Goal: Transaction & Acquisition: Purchase product/service

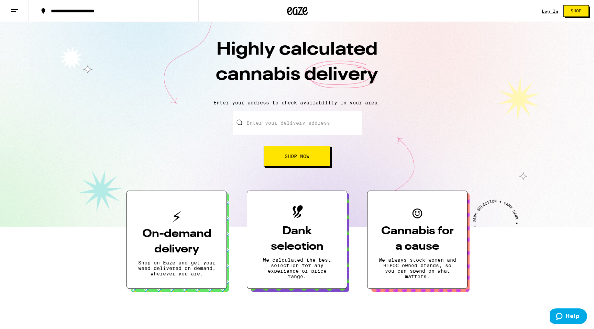
click at [549, 15] on div "Log In Shop" at bounding box center [568, 11] width 52 height 22
click at [550, 12] on div "Log In" at bounding box center [550, 11] width 16 height 4
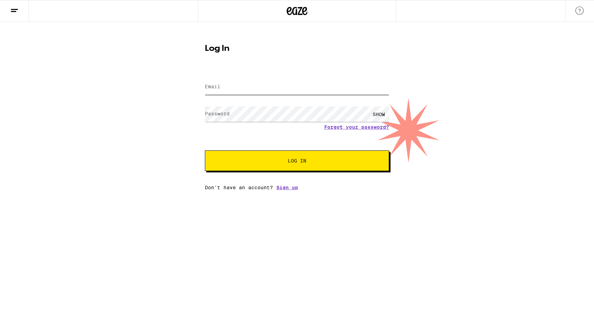
click at [302, 81] on input "Email" at bounding box center [297, 86] width 184 height 15
type input "[EMAIL_ADDRESS][DOMAIN_NAME]"
click at [205, 151] on button "Log In" at bounding box center [297, 161] width 184 height 21
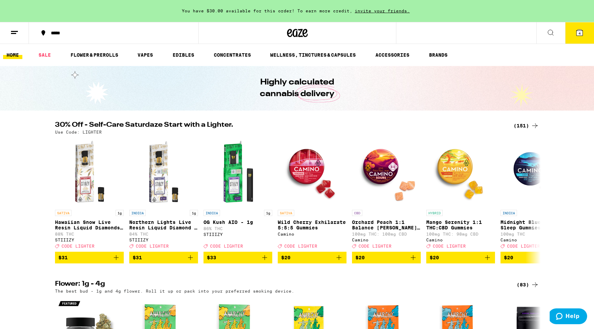
click at [570, 36] on button "4" at bounding box center [579, 32] width 29 height 21
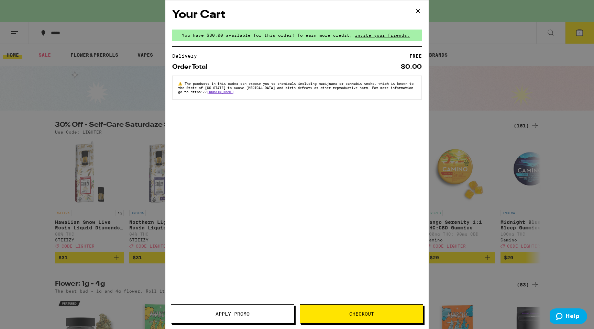
click at [228, 309] on button "Apply Promo" at bounding box center [232, 313] width 123 height 19
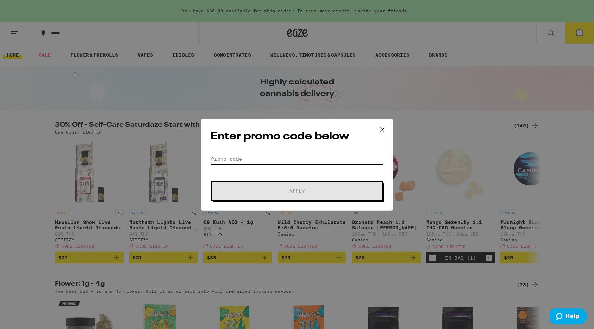
click at [264, 162] on input "Promo Code" at bounding box center [297, 159] width 172 height 10
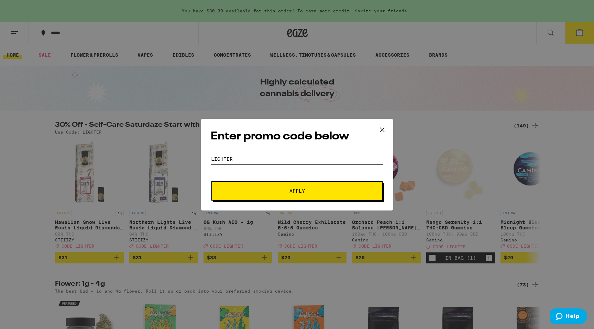
type input "LIGHTER"
click at [211, 181] on button "Apply" at bounding box center [296, 190] width 171 height 19
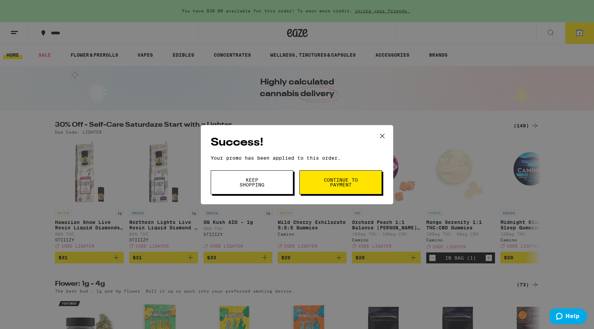
click at [345, 202] on div "Success! Your promo has been applied to this order. Promo Code LIGHTER Keep Sho…" at bounding box center [297, 164] width 192 height 79
click at [350, 190] on button "Continue to payment" at bounding box center [340, 182] width 82 height 24
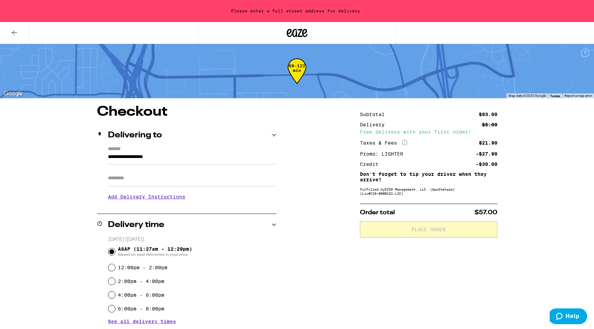
click at [208, 158] on input "**********" at bounding box center [192, 159] width 168 height 12
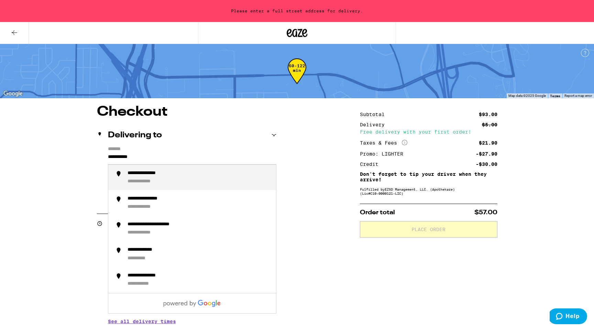
click at [197, 172] on div "**********" at bounding box center [198, 177] width 143 height 15
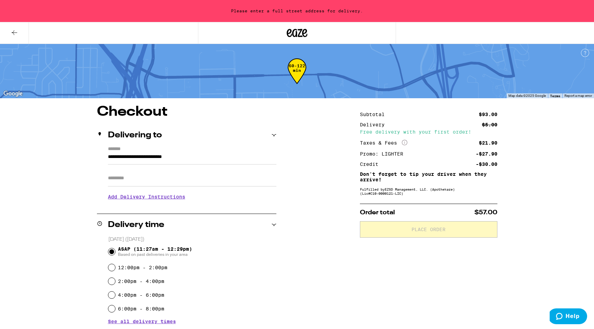
type input "**********"
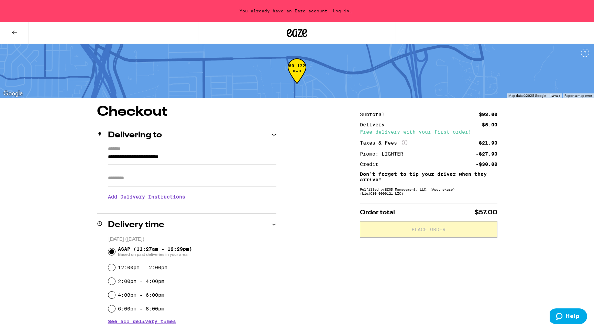
click at [197, 172] on input "Apt/Suite" at bounding box center [192, 178] width 168 height 16
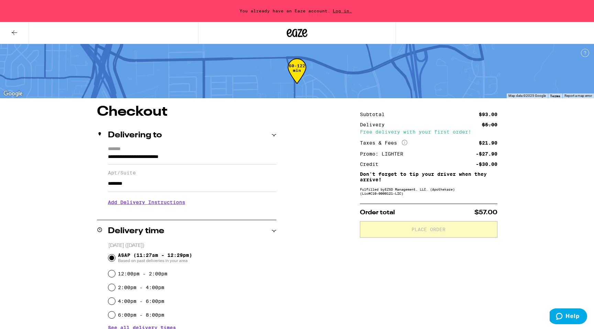
type input "********"
click at [264, 198] on h3 "Add Delivery Instructions" at bounding box center [192, 202] width 168 height 16
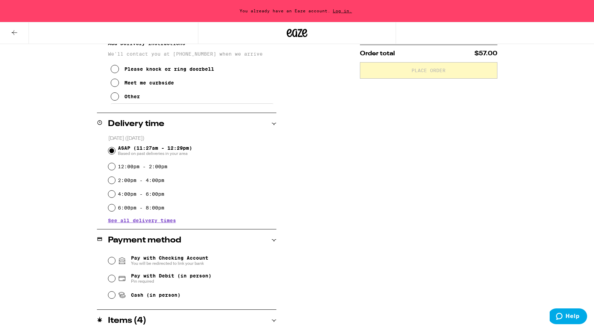
scroll to position [261, 0]
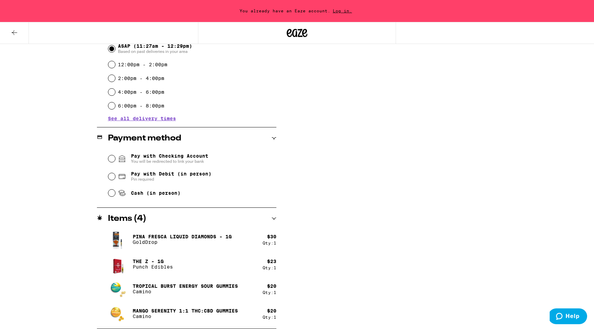
click at [163, 199] on div "Cash (in person)" at bounding box center [192, 193] width 168 height 15
click at [163, 196] on span "Cash (in person)" at bounding box center [155, 192] width 49 height 5
click at [115, 197] on input "Cash (in person)" at bounding box center [111, 193] width 7 height 7
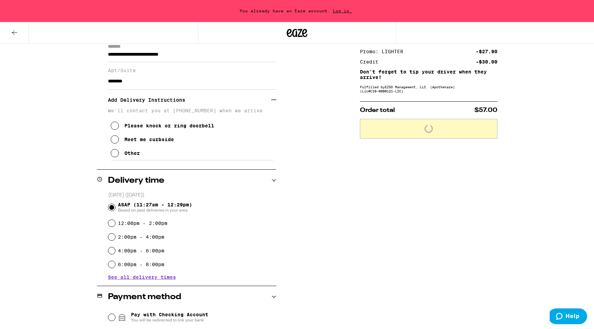
scroll to position [0, 0]
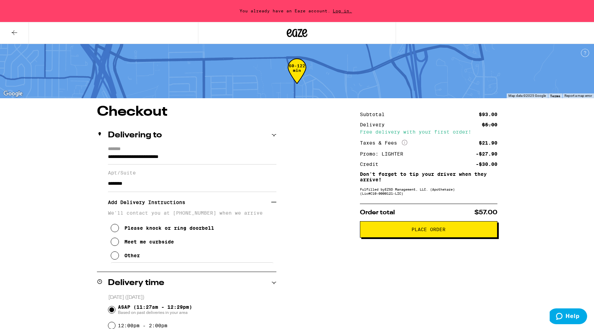
click at [423, 236] on button "Place Order" at bounding box center [428, 229] width 137 height 16
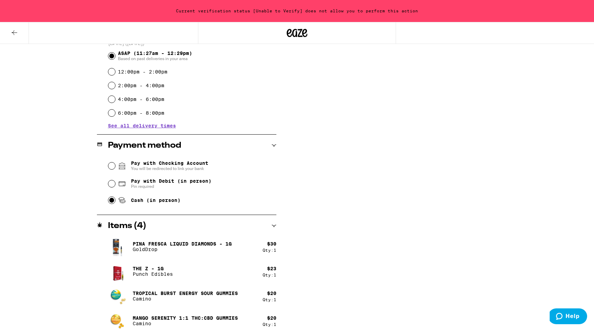
scroll to position [261, 0]
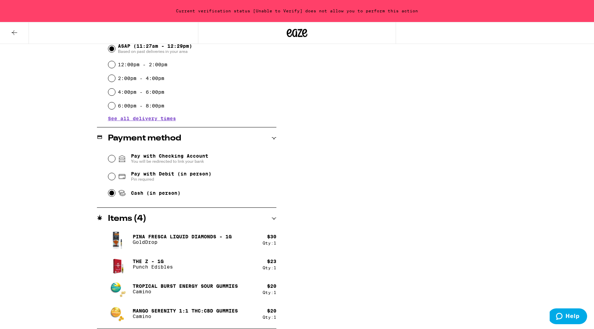
click at [163, 162] on span "You will be redirected to link your bank" at bounding box center [169, 161] width 77 height 5
click at [115, 162] on input "Pay with Checking Account You will be redirected to link your bank" at bounding box center [111, 158] width 7 height 7
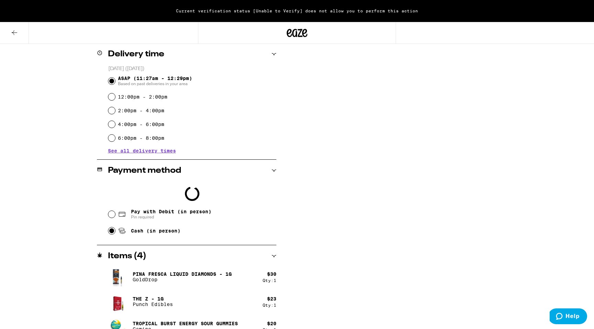
scroll to position [266, 0]
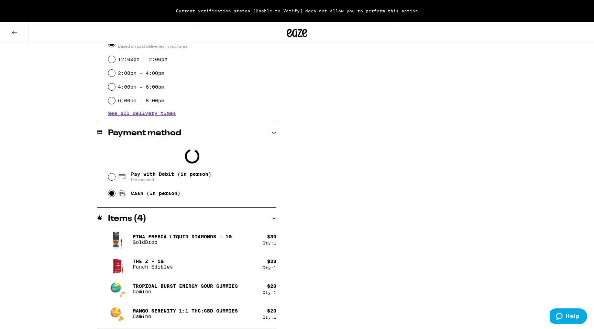
click at [151, 197] on div at bounding box center [297, 164] width 594 height 329
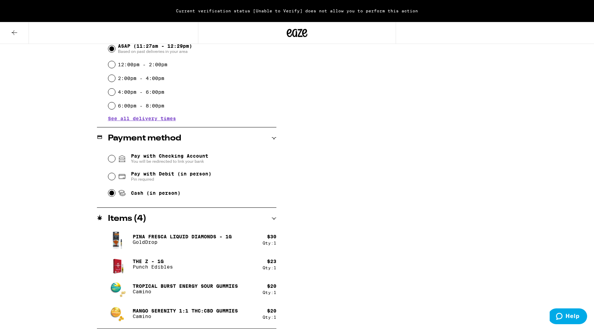
scroll to position [261, 0]
click at [144, 197] on span "Cash (in person)" at bounding box center [149, 193] width 63 height 8
click at [115, 197] on input "Cash (in person)" at bounding box center [111, 193] width 7 height 7
radio input "true"
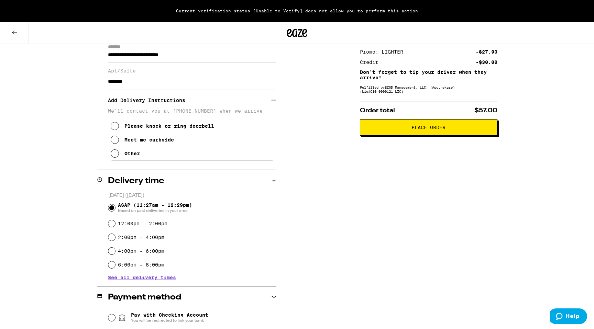
scroll to position [110, 0]
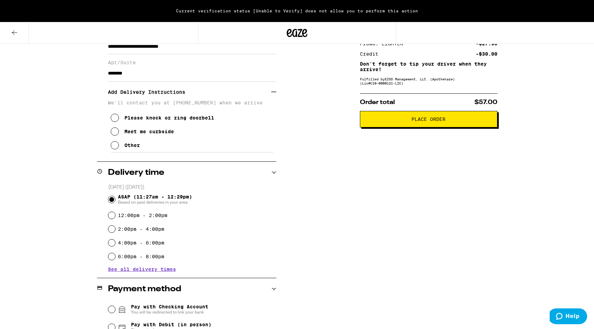
click at [152, 120] on div "Please knock or ring doorbell" at bounding box center [169, 117] width 90 height 5
click at [388, 121] on span "Place Order" at bounding box center [429, 119] width 126 height 5
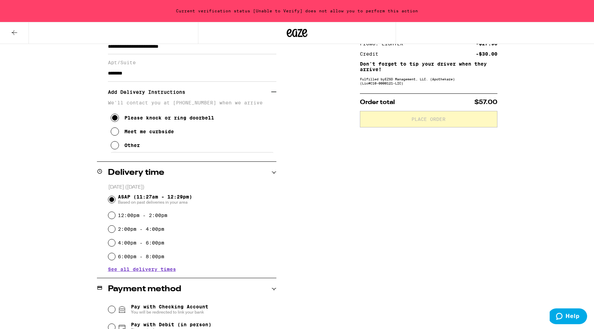
click at [341, 15] on div "Current verification status [Unable to Verify] does not allow you to perform th…" at bounding box center [297, 11] width 594 height 22
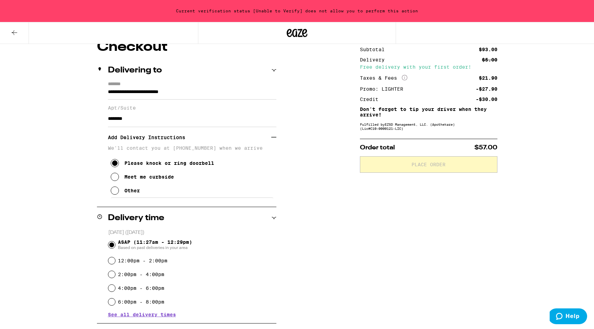
scroll to position [63, 0]
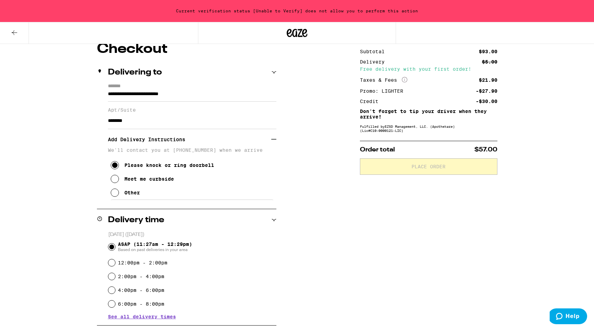
click at [209, 125] on input "********" at bounding box center [192, 121] width 168 height 16
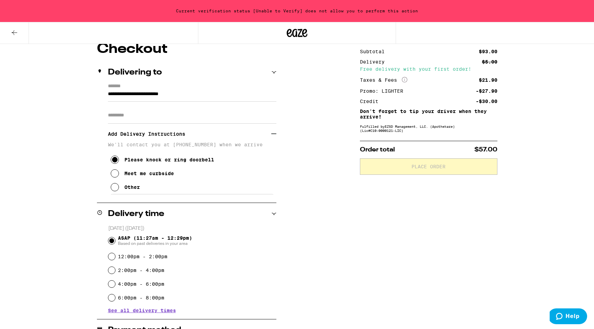
click at [383, 198] on div "Subtotal $93.00 Delivery $5.00 Free delivery with your first order! Taxes & Fee…" at bounding box center [428, 281] width 137 height 479
click at [142, 189] on div "Please knock or ring doorbell Meet me curbside Other" at bounding box center [192, 170] width 168 height 47
click at [137, 189] on div "Other" at bounding box center [131, 187] width 15 height 5
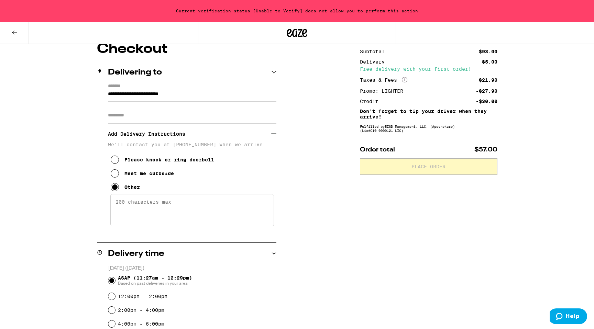
click at [160, 163] on div "Please knock or ring doorbell" at bounding box center [169, 159] width 90 height 5
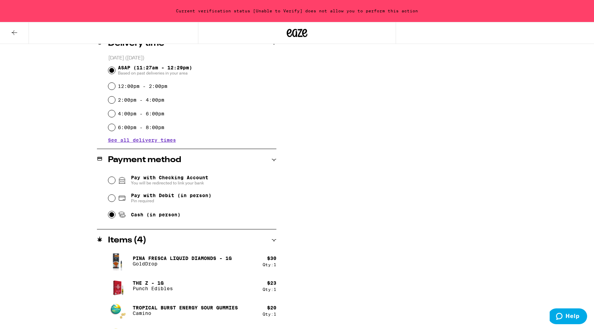
scroll to position [235, 0]
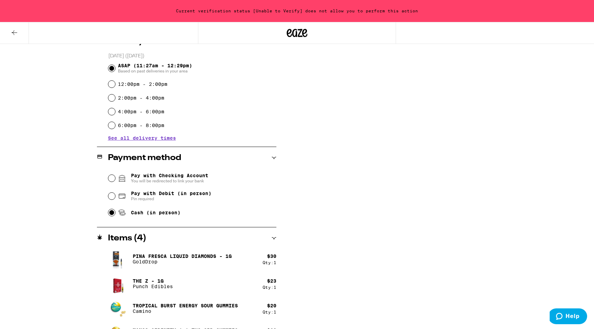
click at [141, 193] on span "Pay with Debit (in person)" at bounding box center [171, 193] width 80 height 5
click at [115, 193] on input "Pay with Debit (in person) Pin required" at bounding box center [111, 196] width 7 height 7
radio input "true"
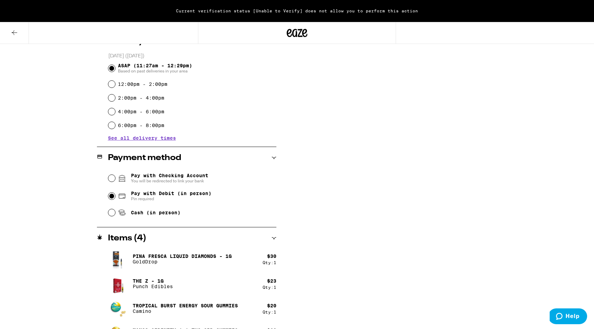
click at [150, 181] on span "You will be redirected to link your bank" at bounding box center [169, 180] width 77 height 5
click at [115, 181] on input "Pay with Checking Account You will be redirected to link your bank" at bounding box center [111, 178] width 7 height 7
click at [156, 211] on span "Cash (in person)" at bounding box center [155, 212] width 49 height 5
click at [115, 211] on input "Cash (in person)" at bounding box center [111, 212] width 7 height 7
radio input "true"
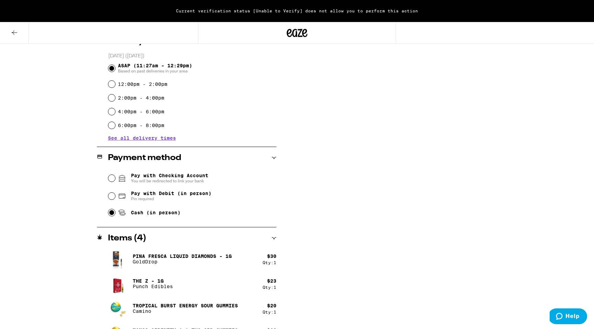
click at [444, 177] on div "Subtotal $93.00 Delivery $5.00 Free delivery with your first order! Taxes & Fee…" at bounding box center [428, 109] width 137 height 479
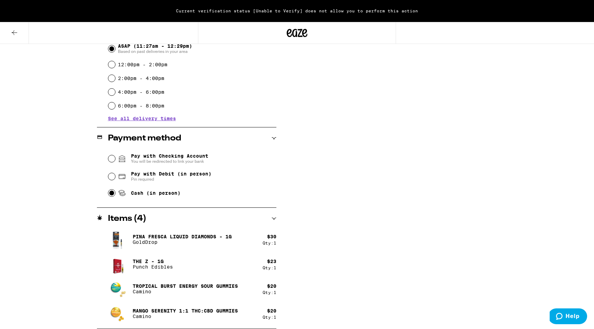
scroll to position [0, 0]
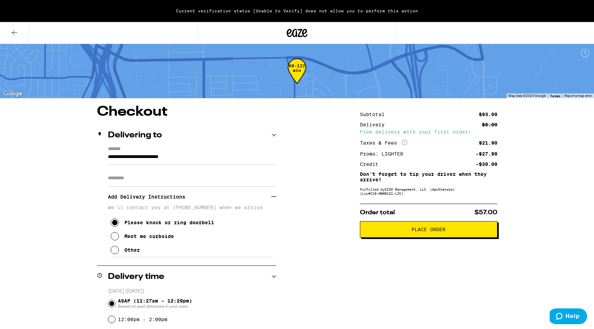
click at [419, 232] on span "Place Order" at bounding box center [428, 229] width 34 height 5
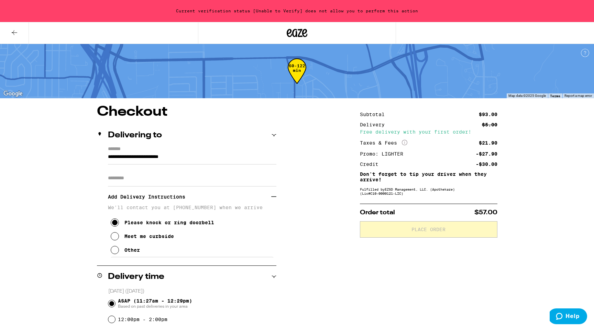
click at [330, 9] on div "Current verification status [Unable to Verify] does not allow you to perform th…" at bounding box center [297, 11] width 594 height 22
click at [7, 37] on button at bounding box center [14, 33] width 29 height 22
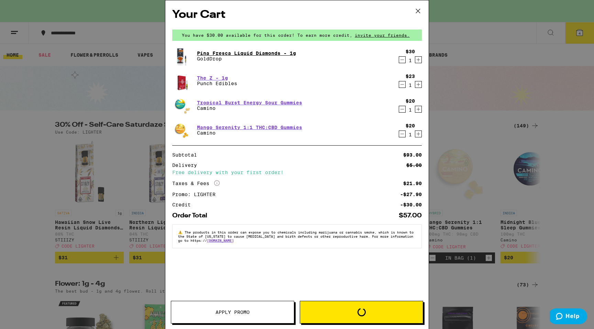
click at [418, 9] on icon at bounding box center [418, 11] width 10 height 10
click at [419, 12] on icon at bounding box center [418, 11] width 10 height 10
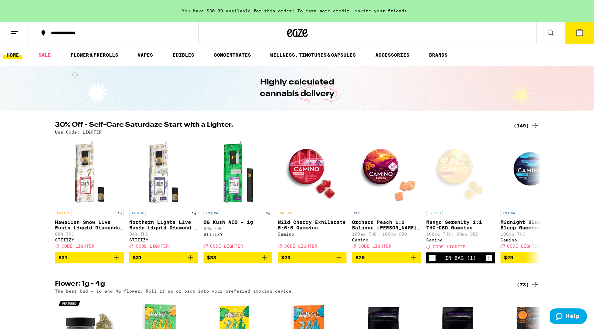
click at [12, 34] on icon at bounding box center [14, 33] width 8 height 8
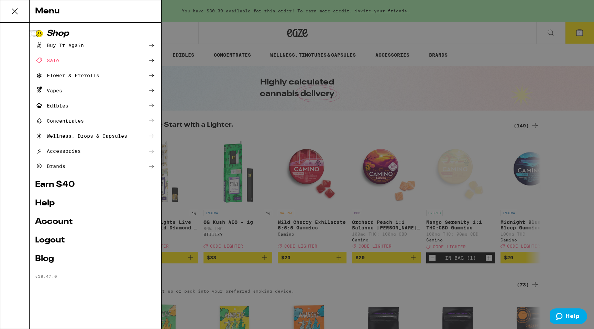
click at [60, 240] on link "Logout" at bounding box center [95, 240] width 121 height 8
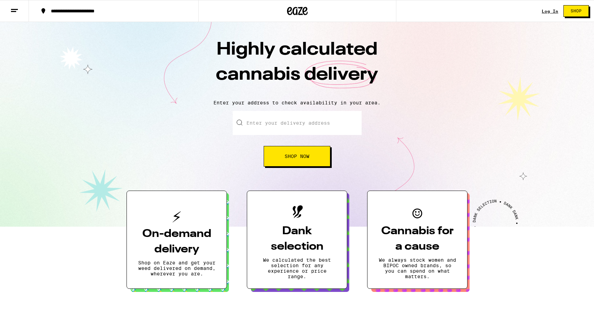
click at [552, 9] on div "Log In" at bounding box center [550, 11] width 16 height 4
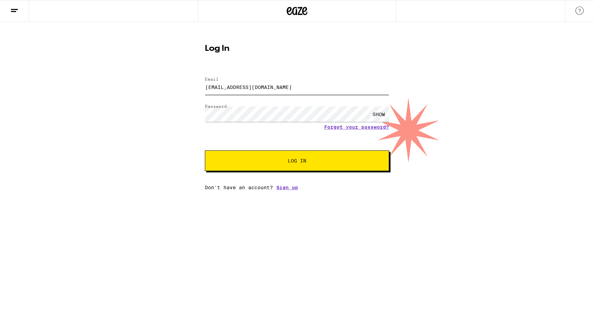
click at [329, 89] on input "[EMAIL_ADDRESS][DOMAIN_NAME]" at bounding box center [297, 86] width 184 height 15
type input "[EMAIL_ADDRESS][DOMAIN_NAME]"
click at [205, 151] on button "Log In" at bounding box center [297, 161] width 184 height 21
